Goal: Submit feedback/report problem

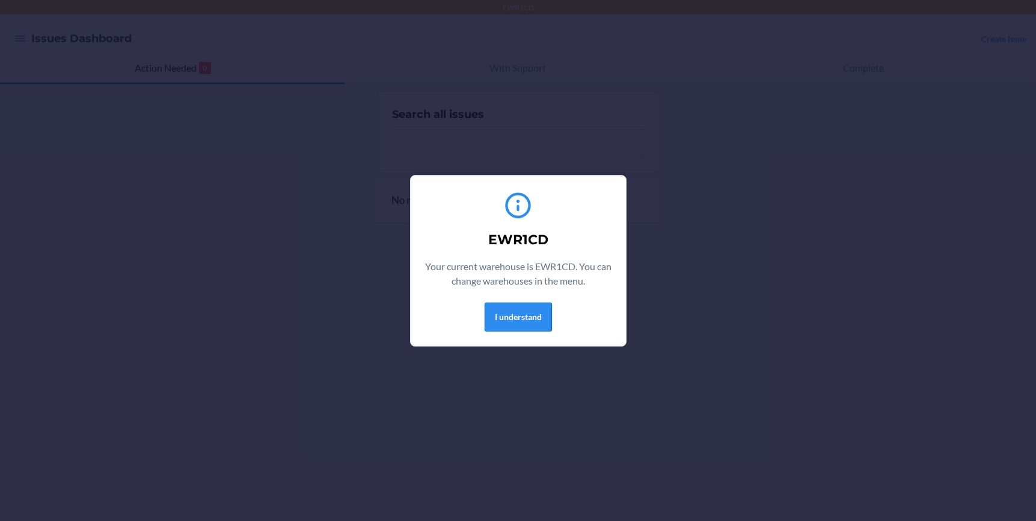
click at [534, 311] on button "I understand" at bounding box center [517, 316] width 67 height 29
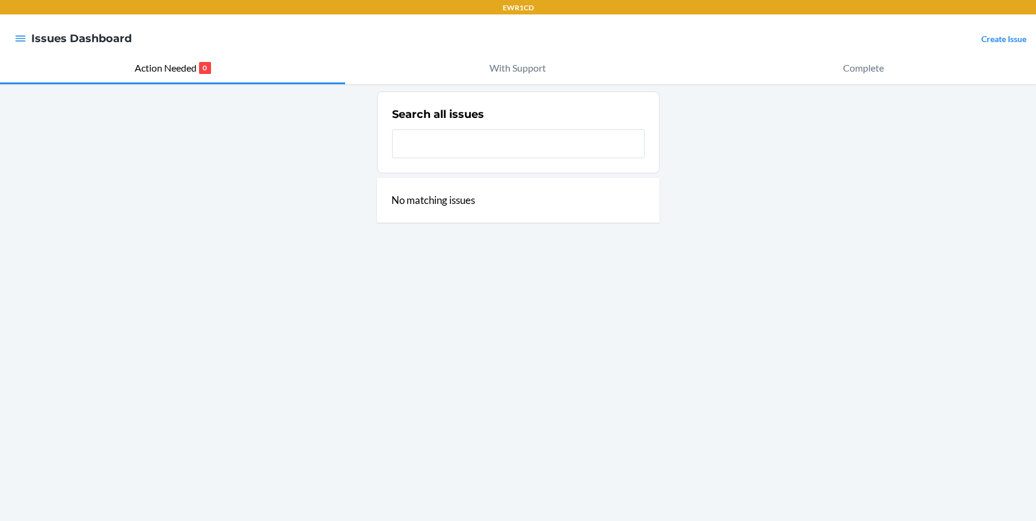
click at [1009, 41] on link "Create Issue" at bounding box center [1003, 39] width 45 height 10
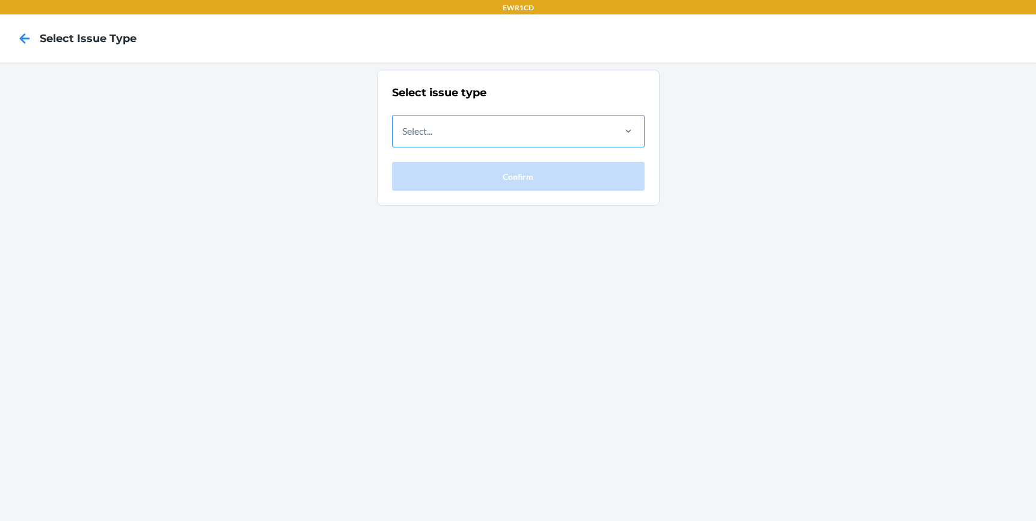
click at [528, 131] on div "Select..." at bounding box center [502, 130] width 220 height 31
click at [403, 131] on input "Select..." at bounding box center [402, 131] width 1 height 14
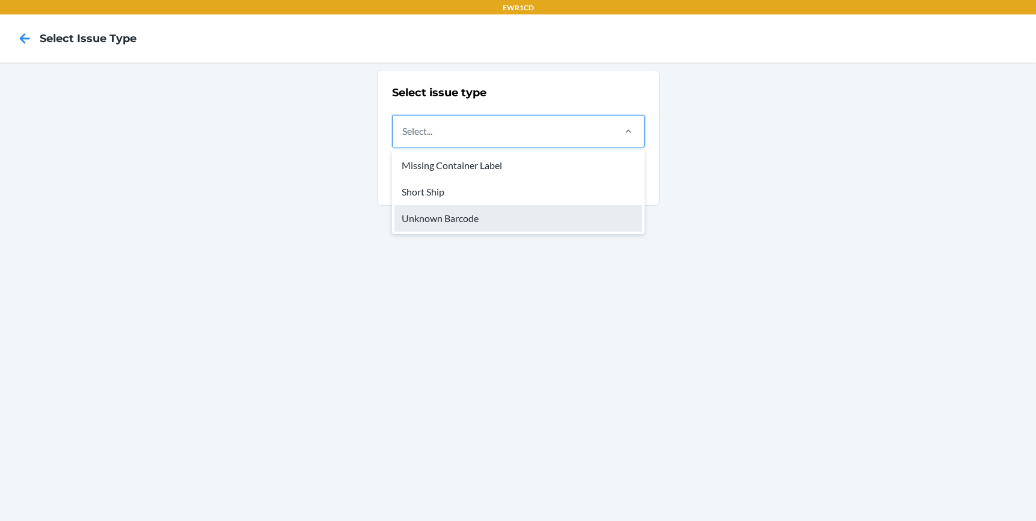
click at [439, 222] on div "Unknown Barcode" at bounding box center [518, 218] width 248 height 26
click at [403, 138] on input "option Unknown Barcode focused, 3 of 3. 3 results available. Use Up and Down to…" at bounding box center [402, 131] width 1 height 14
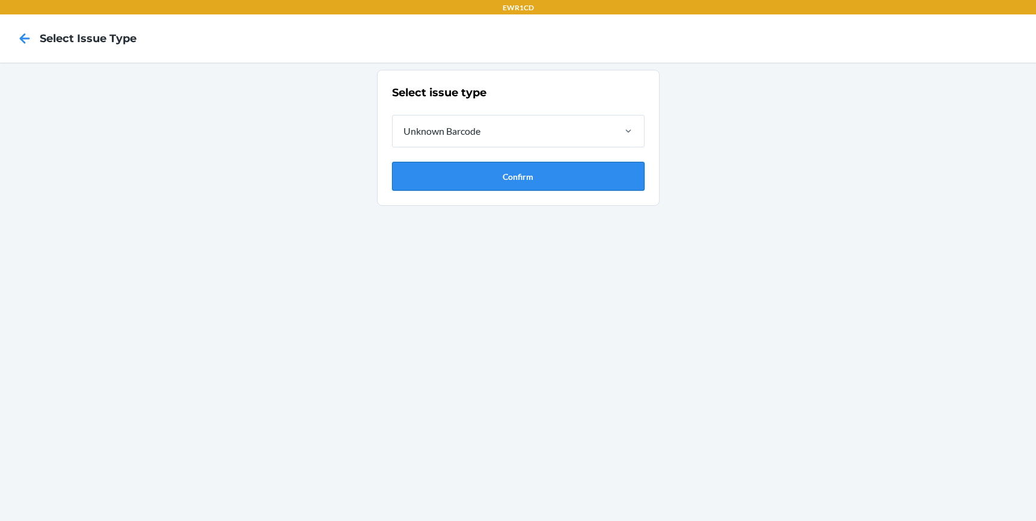
click at [436, 183] on button "Confirm" at bounding box center [518, 176] width 252 height 29
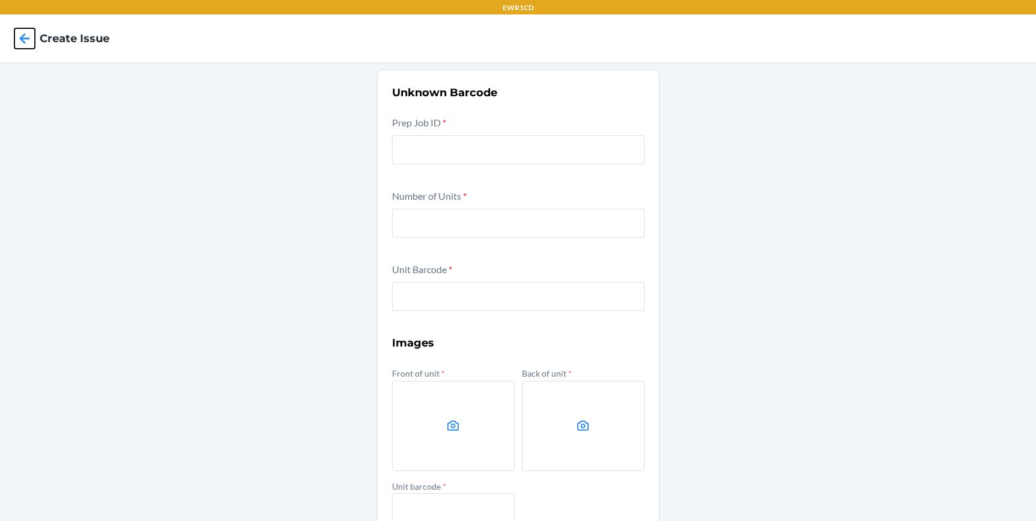
click at [21, 42] on icon at bounding box center [24, 38] width 20 height 20
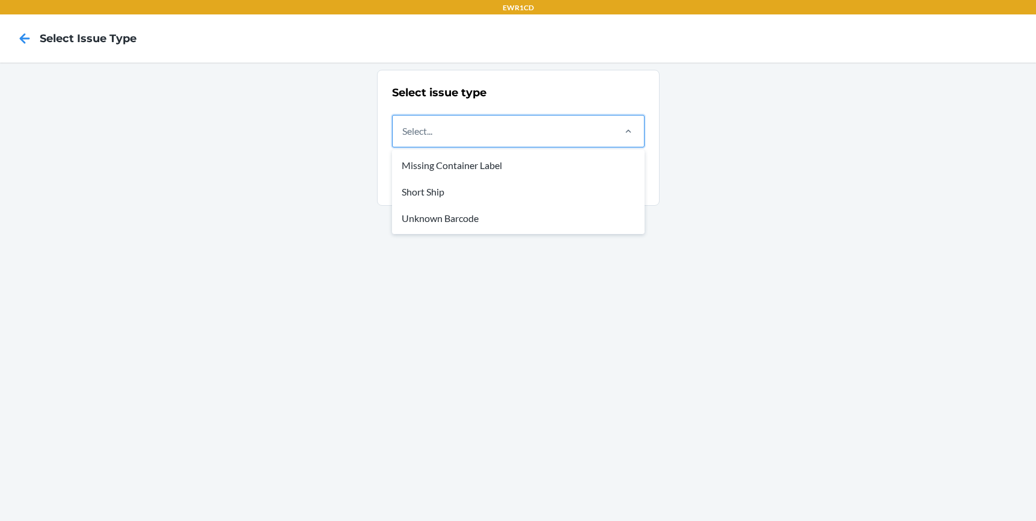
click at [457, 133] on div "Select..." at bounding box center [502, 130] width 220 height 31
click at [403, 133] on input "option Missing Container Label focused, 1 of 3. 3 results available. Use Up and…" at bounding box center [402, 131] width 1 height 14
click at [28, 43] on icon at bounding box center [24, 38] width 20 height 20
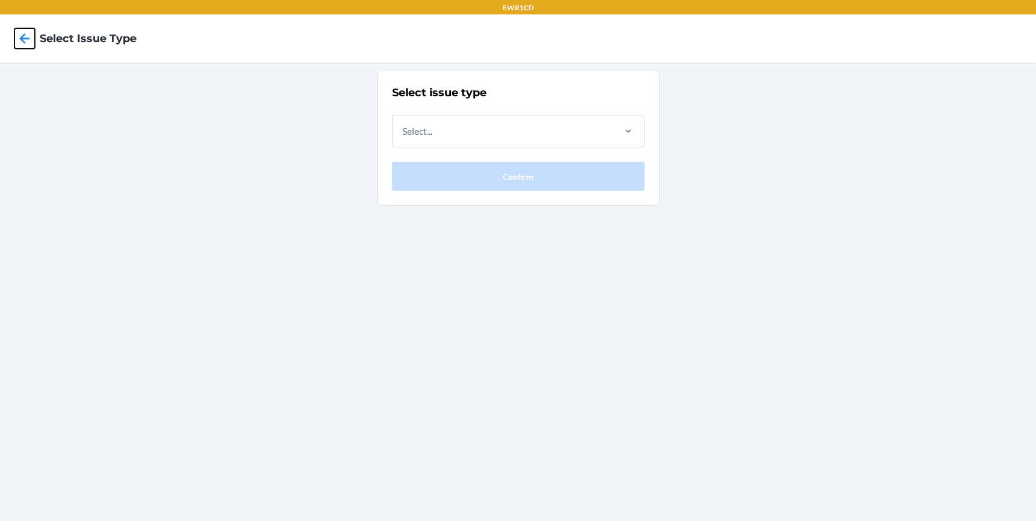
click at [26, 38] on icon at bounding box center [25, 38] width 10 height 10
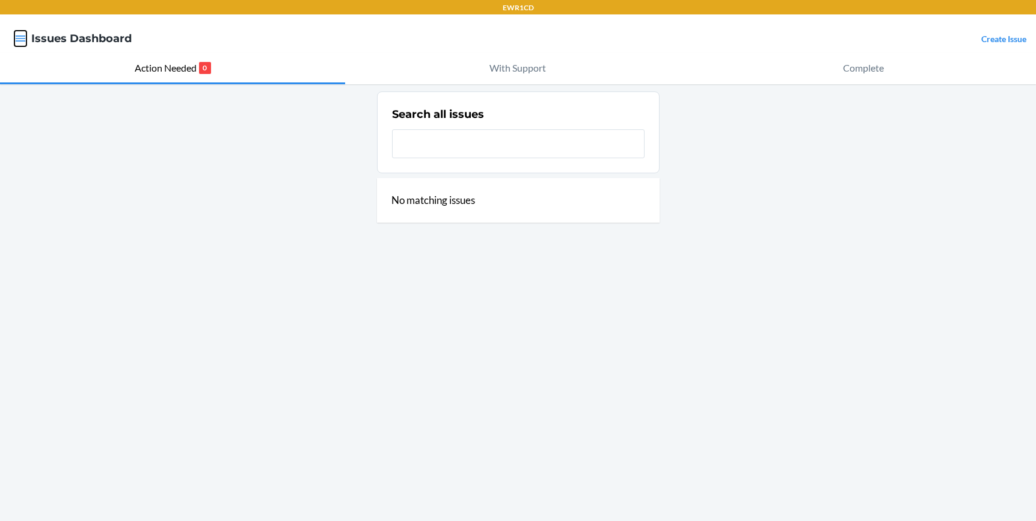
click at [26, 38] on icon "button" at bounding box center [20, 38] width 12 height 12
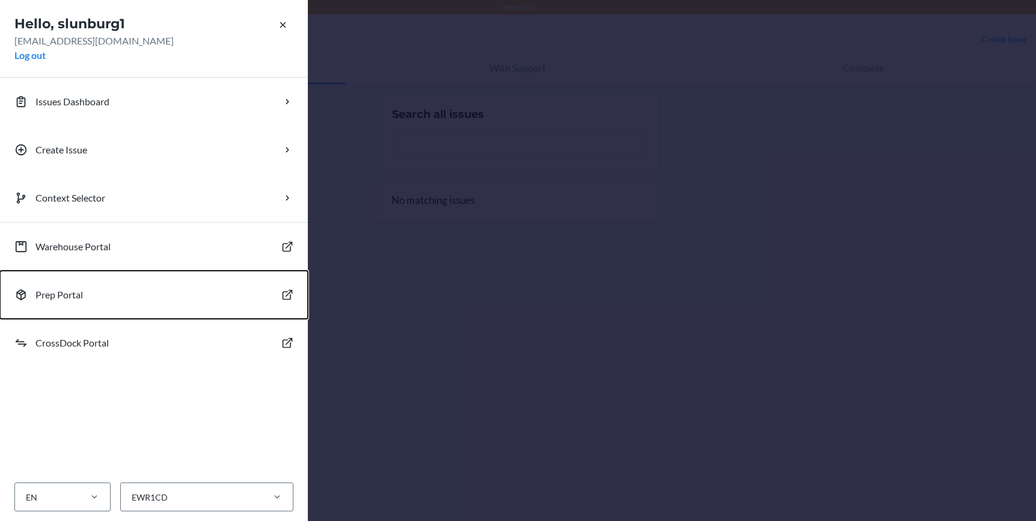
click at [78, 291] on p "Prep Portal" at bounding box center [58, 294] width 47 height 14
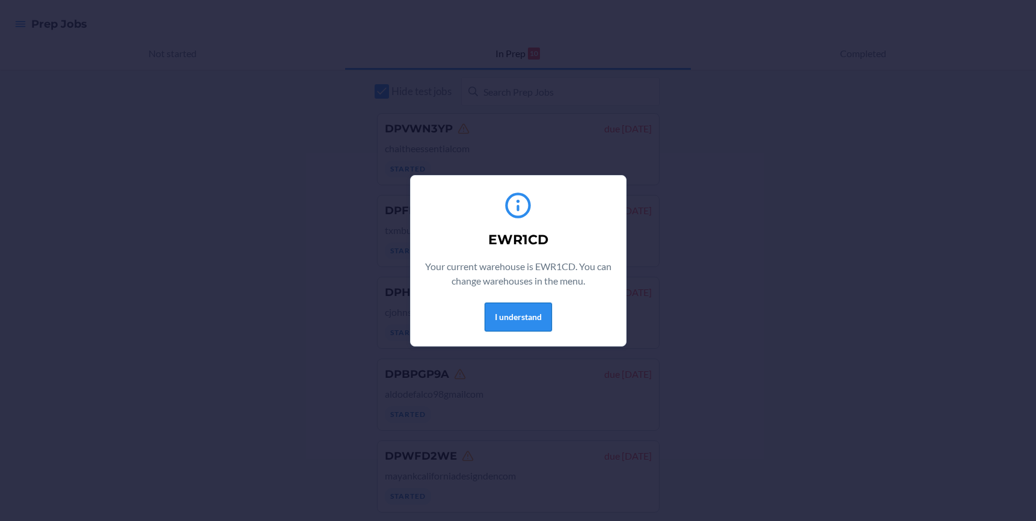
click at [502, 314] on button "I understand" at bounding box center [517, 316] width 67 height 29
